Goal: Transaction & Acquisition: Purchase product/service

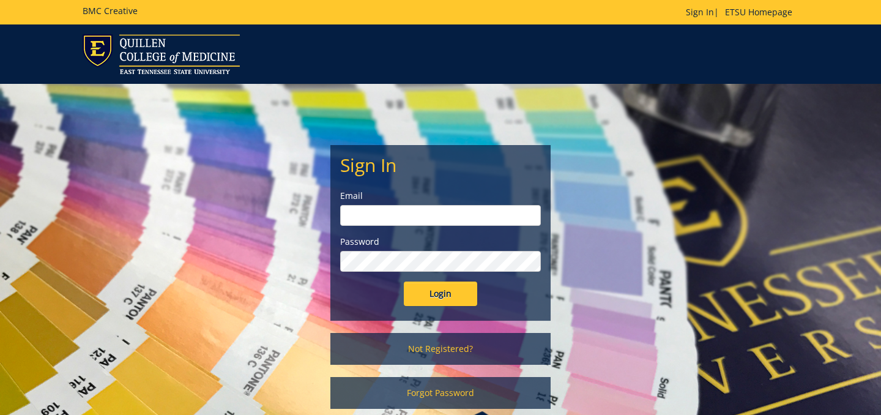
click at [432, 224] on input "email" at bounding box center [440, 215] width 201 height 21
type input "duesing@etsu.edu"
click at [404, 281] on input "Login" at bounding box center [440, 293] width 73 height 24
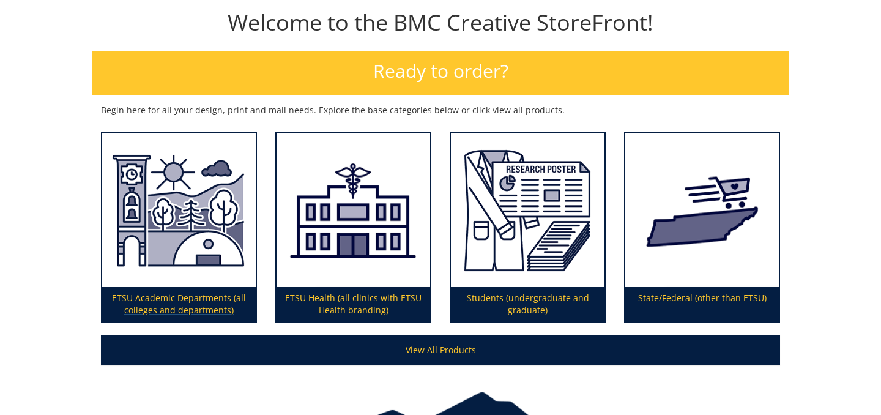
scroll to position [169, 0]
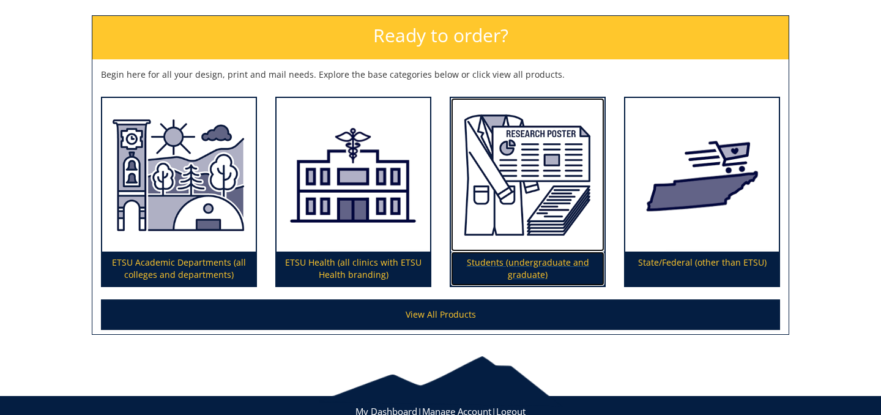
click at [529, 188] on img at bounding box center [528, 175] width 154 height 154
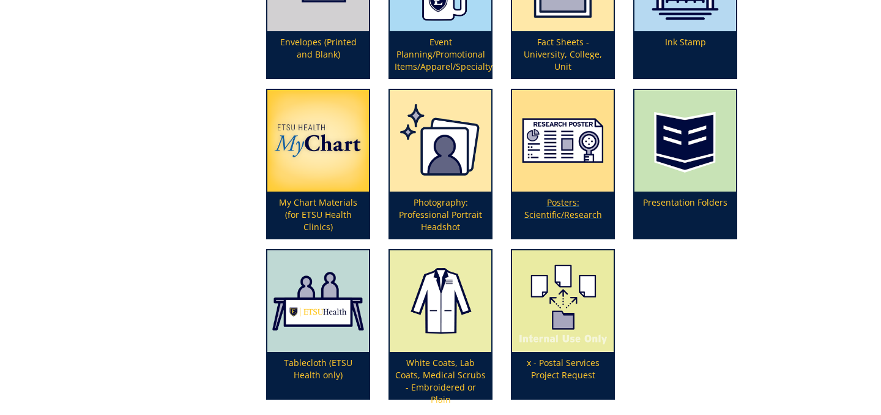
scroll to position [451, 0]
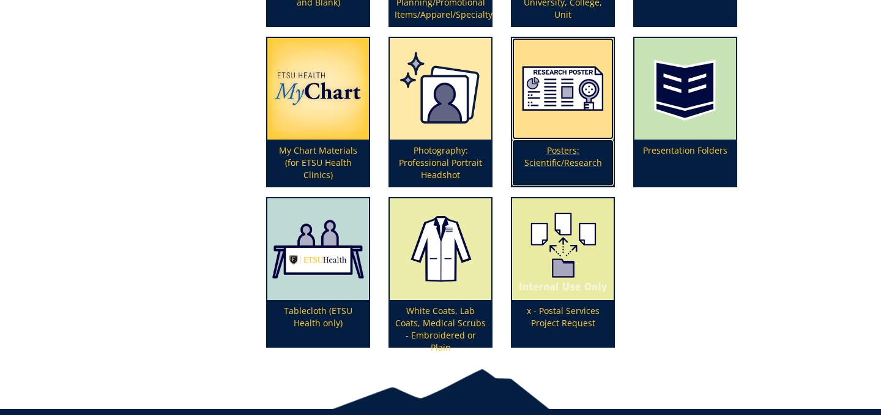
click at [566, 158] on p "Posters: Scientific/Research" at bounding box center [563, 162] width 102 height 46
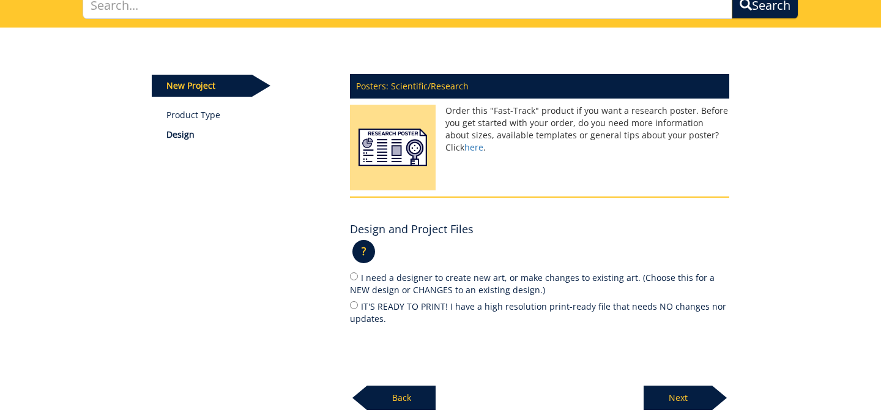
scroll to position [195, 0]
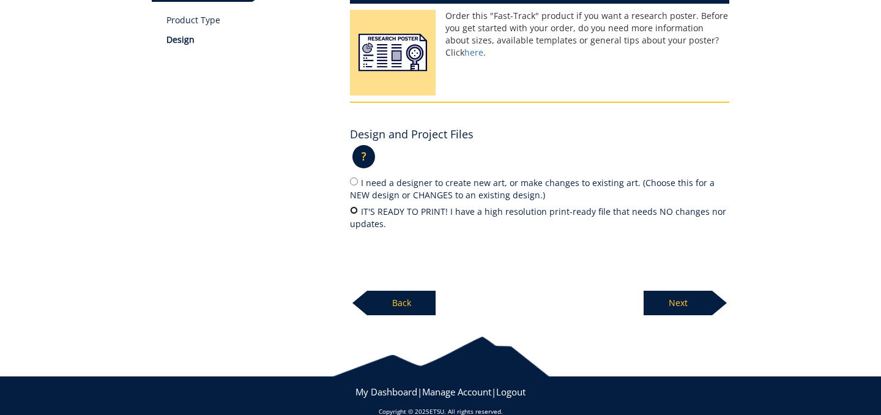
click at [355, 207] on input "IT'S READY TO PRINT! I have a high resolution print-ready file that needs NO ch…" at bounding box center [354, 210] width 8 height 8
radio input "true"
click at [680, 299] on p "Next" at bounding box center [677, 303] width 69 height 24
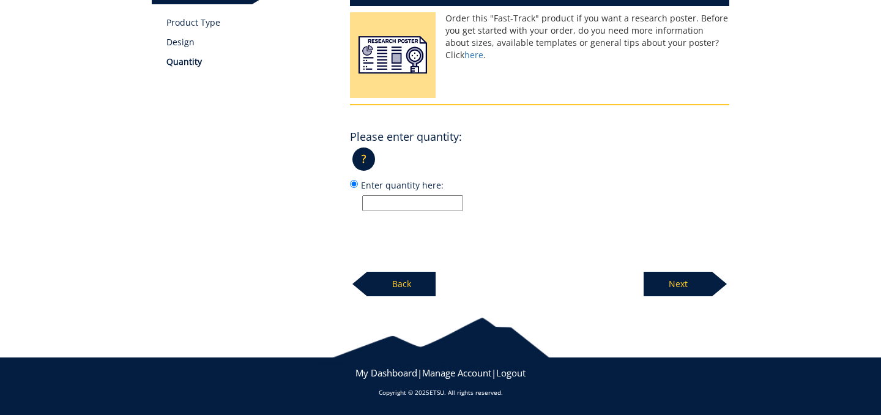
scroll to position [191, 0]
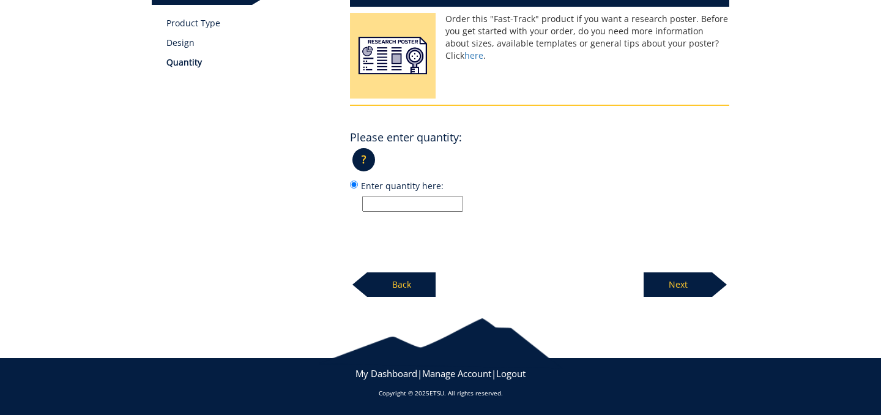
click at [448, 207] on input "Enter quantity here:" at bounding box center [412, 204] width 101 height 16
type input "1"
click at [670, 281] on p "Next" at bounding box center [677, 284] width 69 height 24
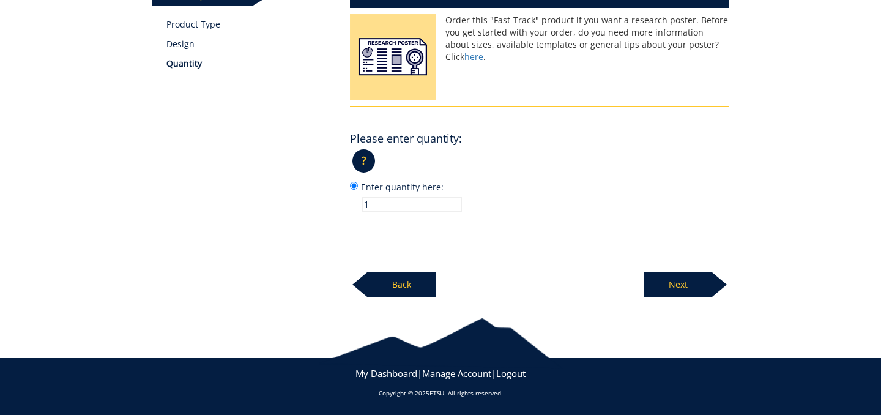
scroll to position [188, 0]
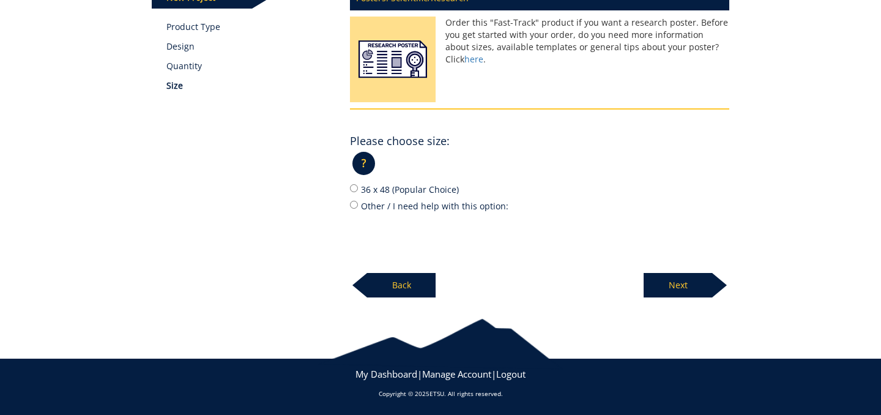
click at [399, 188] on label "36 x 48 (Popular Choice)" at bounding box center [539, 188] width 379 height 13
click at [358, 188] on input "36 x 48 (Popular Choice)" at bounding box center [354, 188] width 8 height 8
radio input "true"
click at [680, 281] on p "Next" at bounding box center [677, 285] width 69 height 24
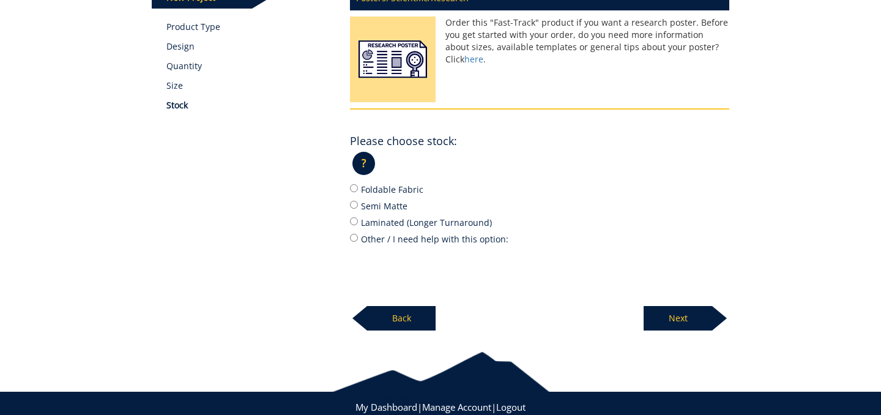
click at [368, 206] on label "Semi Matte" at bounding box center [539, 205] width 379 height 13
click at [358, 206] on input "Semi Matte" at bounding box center [354, 205] width 8 height 8
radio input "true"
click at [712, 324] on div at bounding box center [719, 318] width 15 height 24
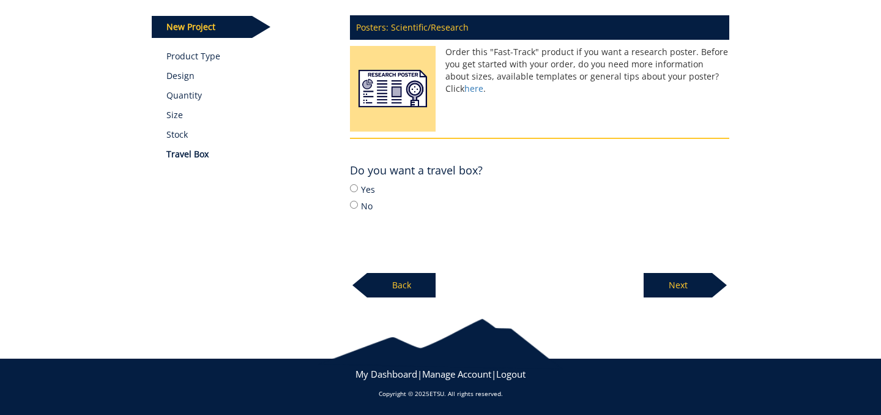
click at [364, 190] on label "Yes" at bounding box center [539, 188] width 379 height 13
click at [358, 190] on input "Yes" at bounding box center [354, 188] width 8 height 8
radio input "true"
click at [672, 285] on p "Next" at bounding box center [677, 285] width 69 height 24
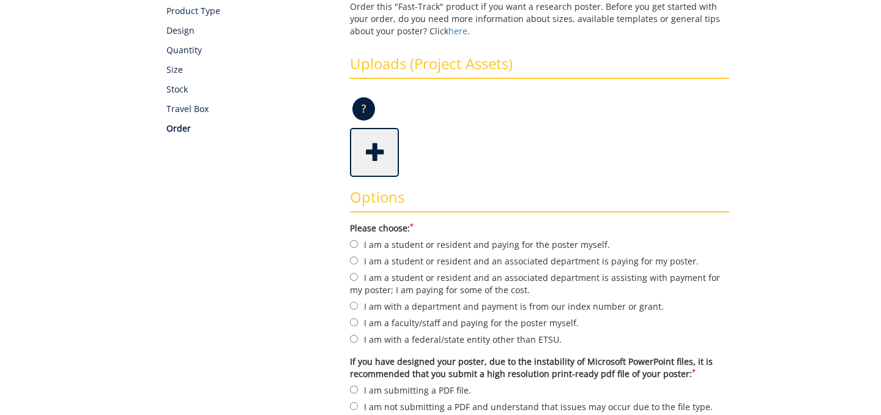
scroll to position [215, 0]
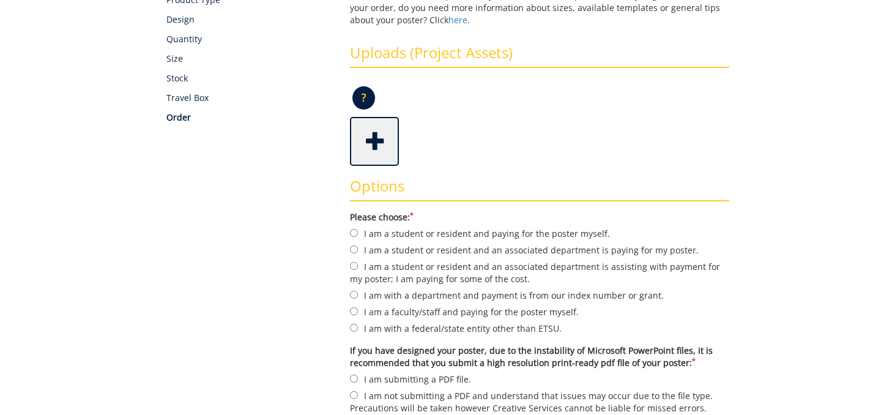
click at [547, 237] on label "I am a student or resident and paying for the poster myself." at bounding box center [539, 232] width 379 height 13
click at [358, 237] on input "I am a student or resident and paying for the poster myself." at bounding box center [354, 233] width 8 height 8
radio input "true"
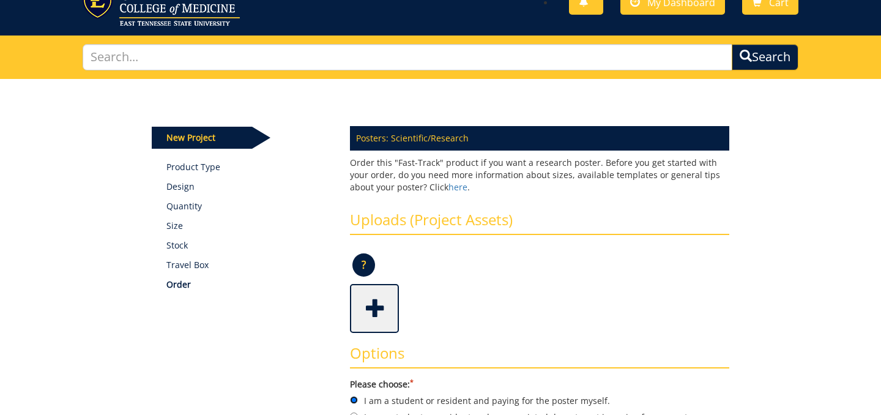
scroll to position [0, 0]
